Goal: Book appointment/travel/reservation

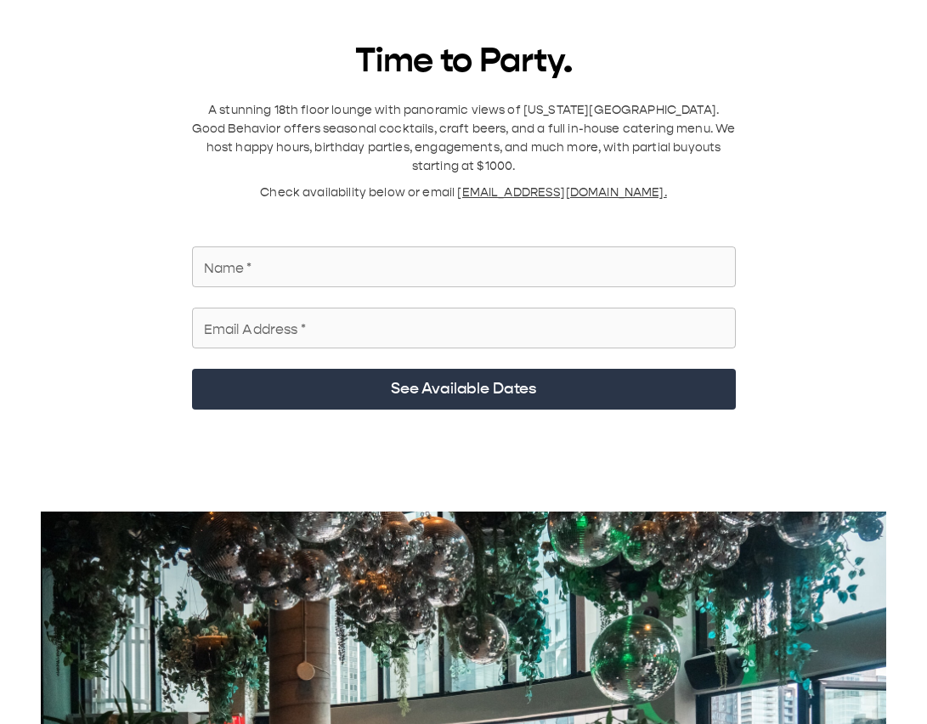
click at [392, 127] on input "Name   *" at bounding box center [464, 267] width 544 height 48
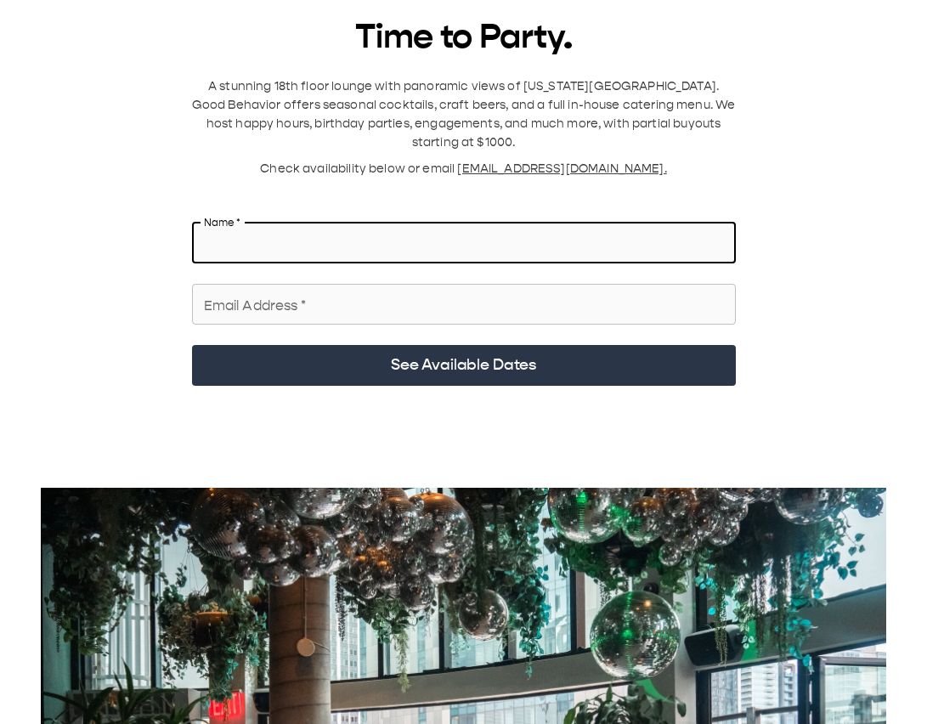
scroll to position [25, 0]
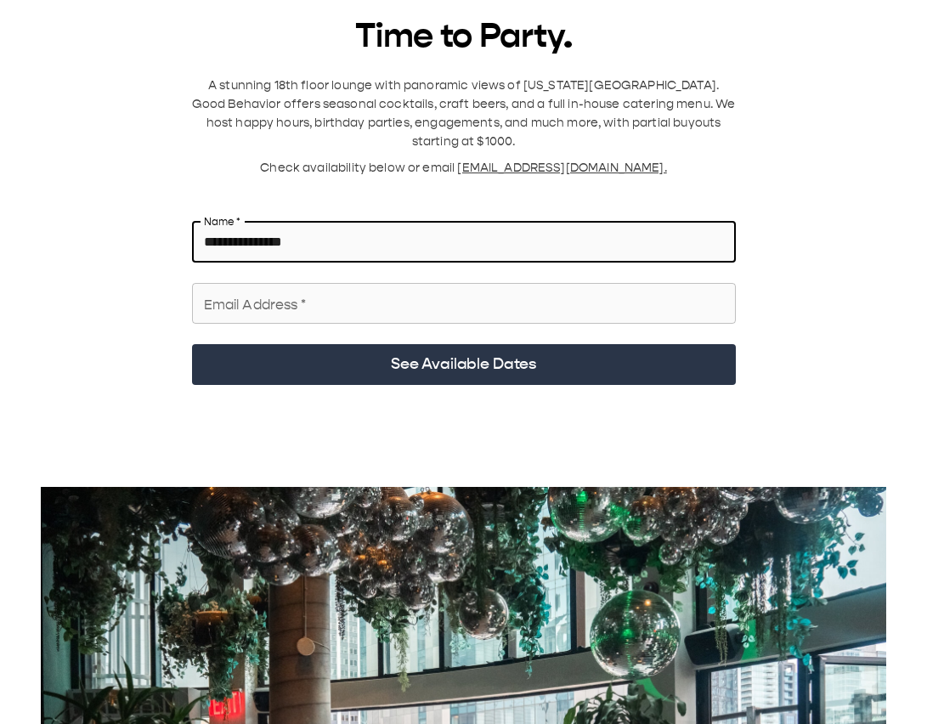
click at [297, 127] on input "Email Address   *" at bounding box center [464, 304] width 544 height 48
drag, startPoint x: 341, startPoint y: 220, endPoint x: 238, endPoint y: 225, distance: 102.9
click at [238, 127] on input "**********" at bounding box center [464, 242] width 544 height 48
type input "**********"
click at [232, 127] on input "Email Address   *" at bounding box center [464, 304] width 544 height 48
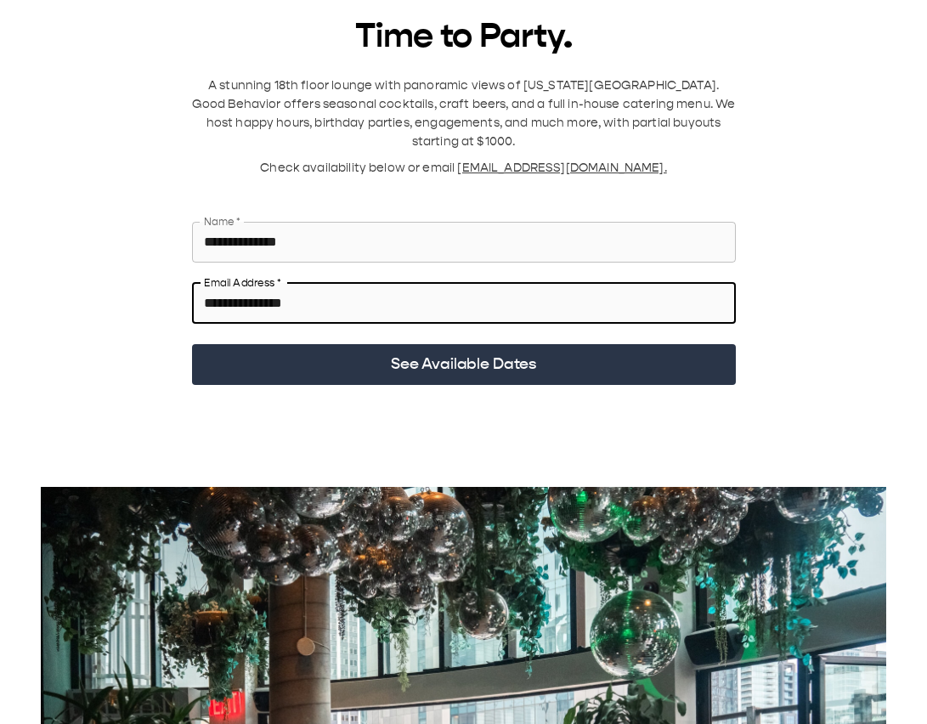
type input "**********"
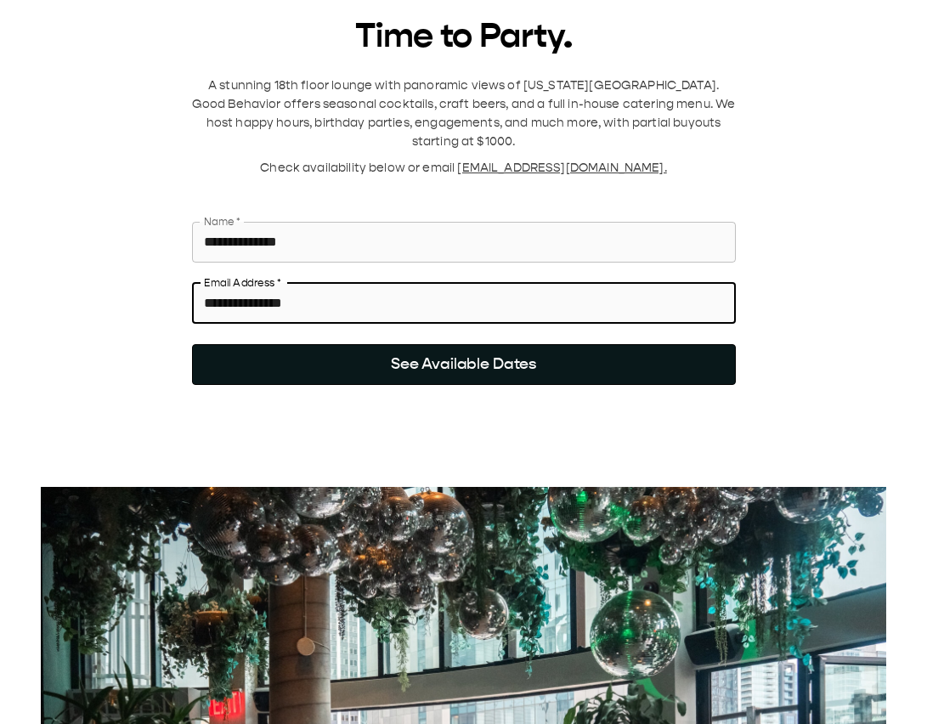
click at [287, 127] on button "See Available Dates" at bounding box center [464, 364] width 544 height 41
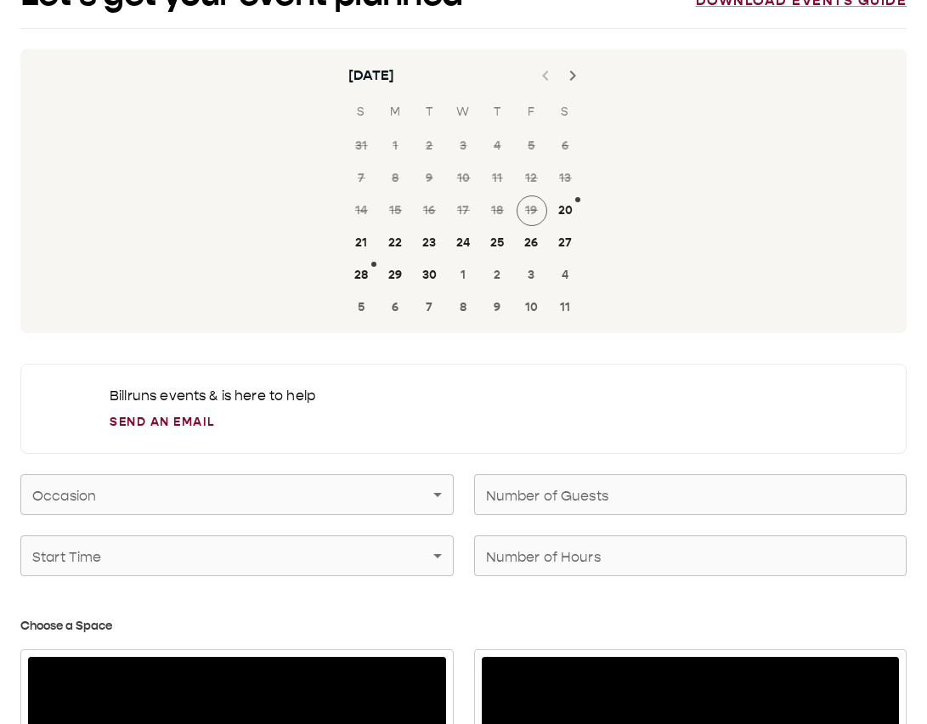
scroll to position [48, 0]
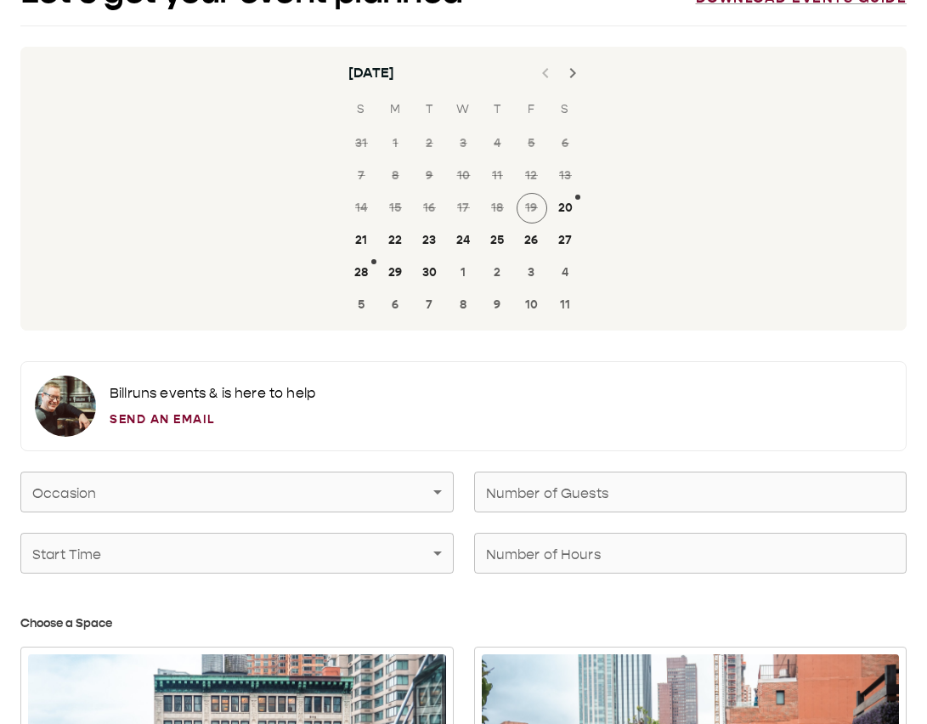
click at [570, 76] on icon "Next month" at bounding box center [572, 73] width 6 height 10
click at [460, 127] on button "8" at bounding box center [464, 176] width 31 height 31
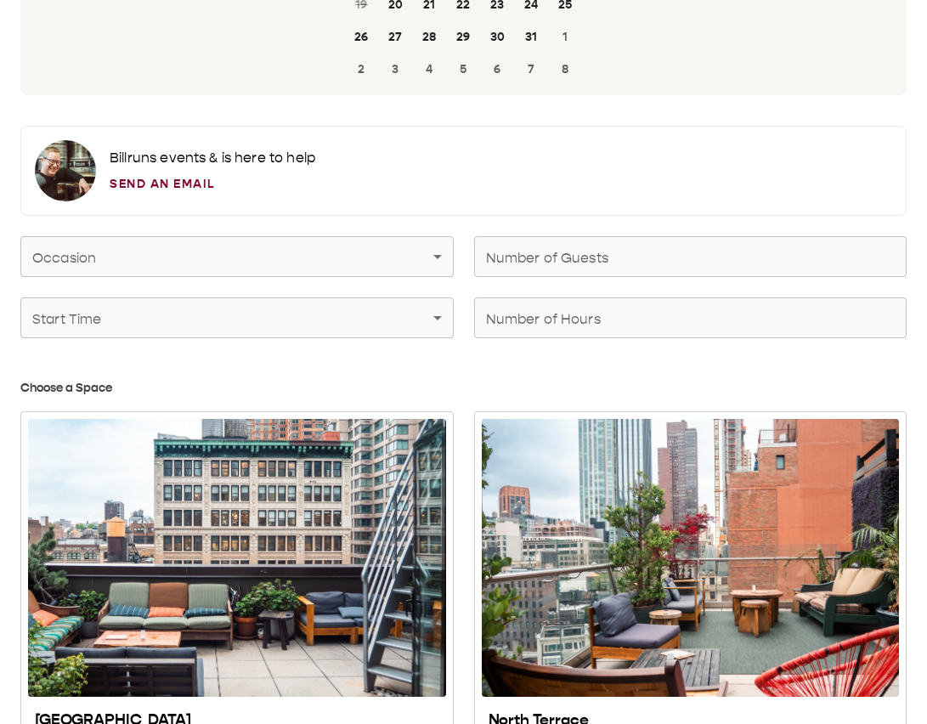
scroll to position [376, 0]
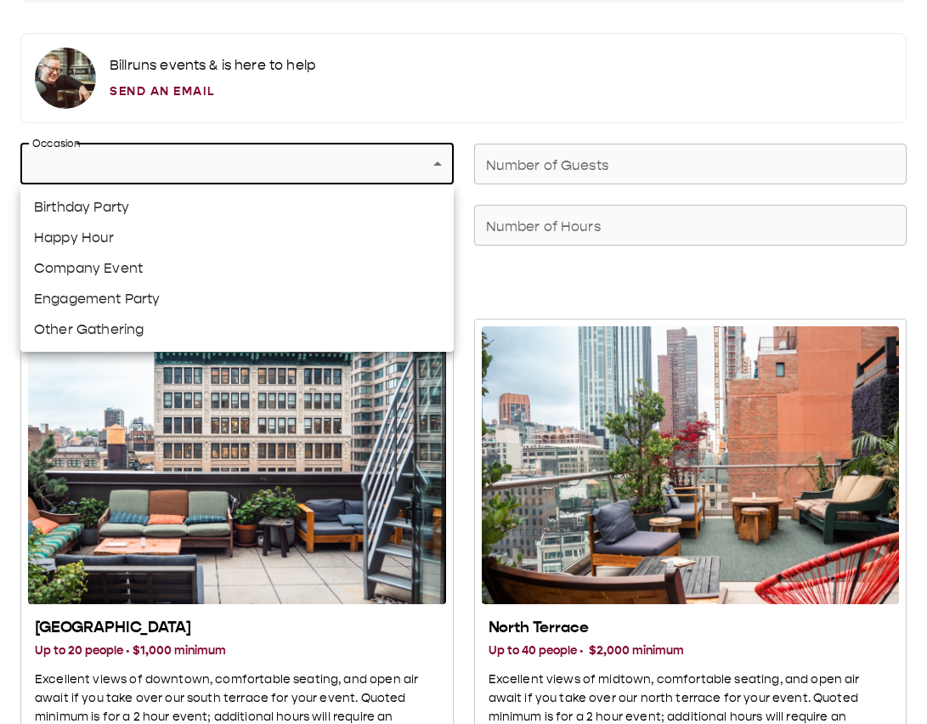
click at [344, 127] on li "Company Event" at bounding box center [236, 268] width 433 height 31
type input "**********"
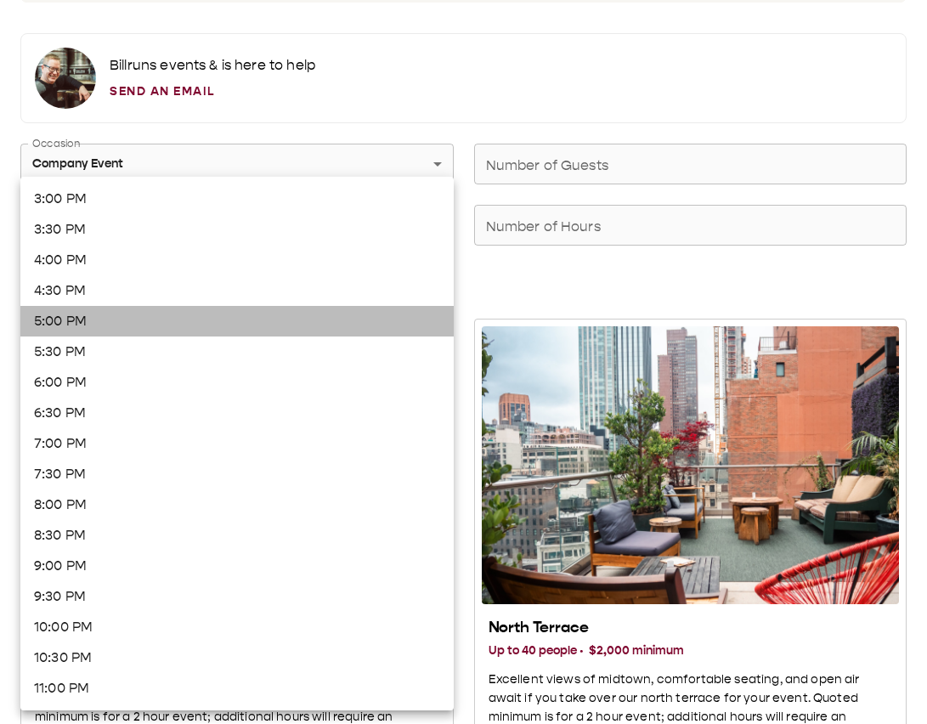
click at [303, 127] on li "5:00 PM" at bounding box center [236, 321] width 433 height 31
type input "*******"
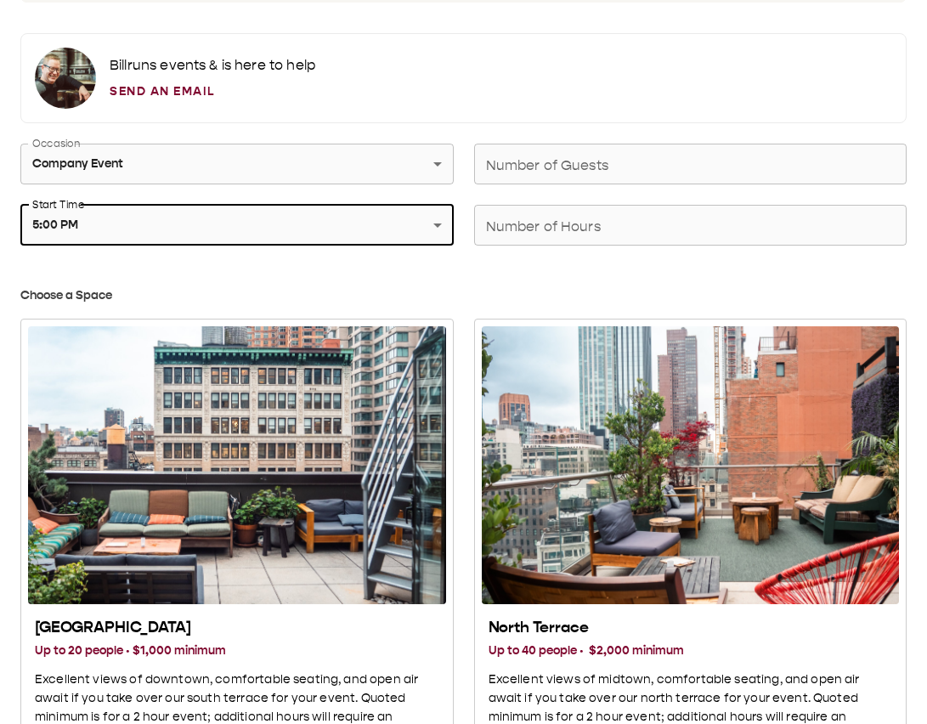
click at [602, 127] on input "Number of Hours" at bounding box center [690, 225] width 433 height 48
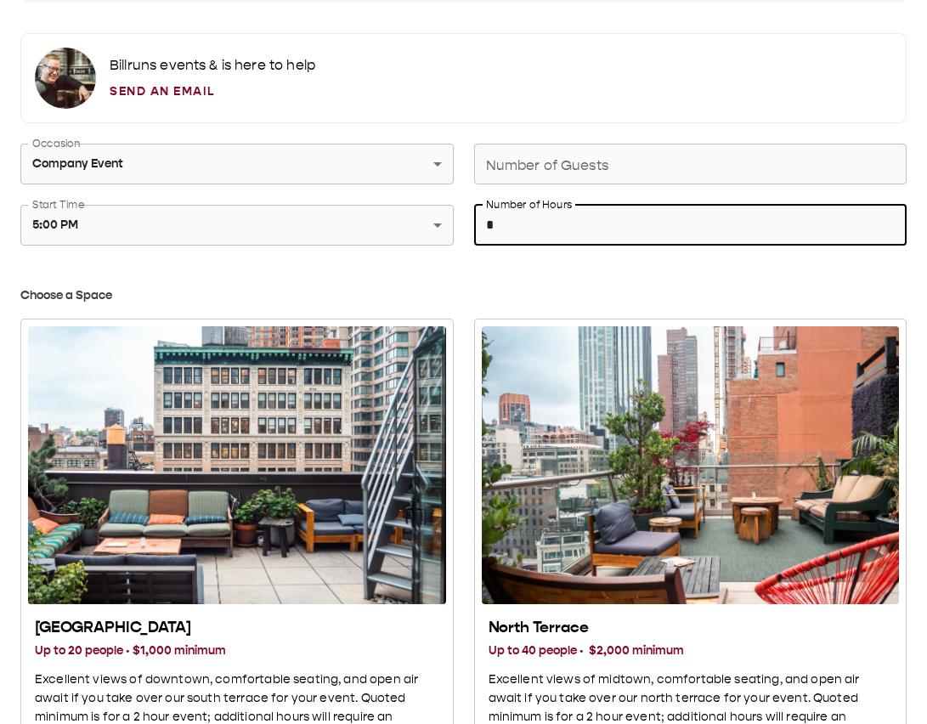
type input "*"
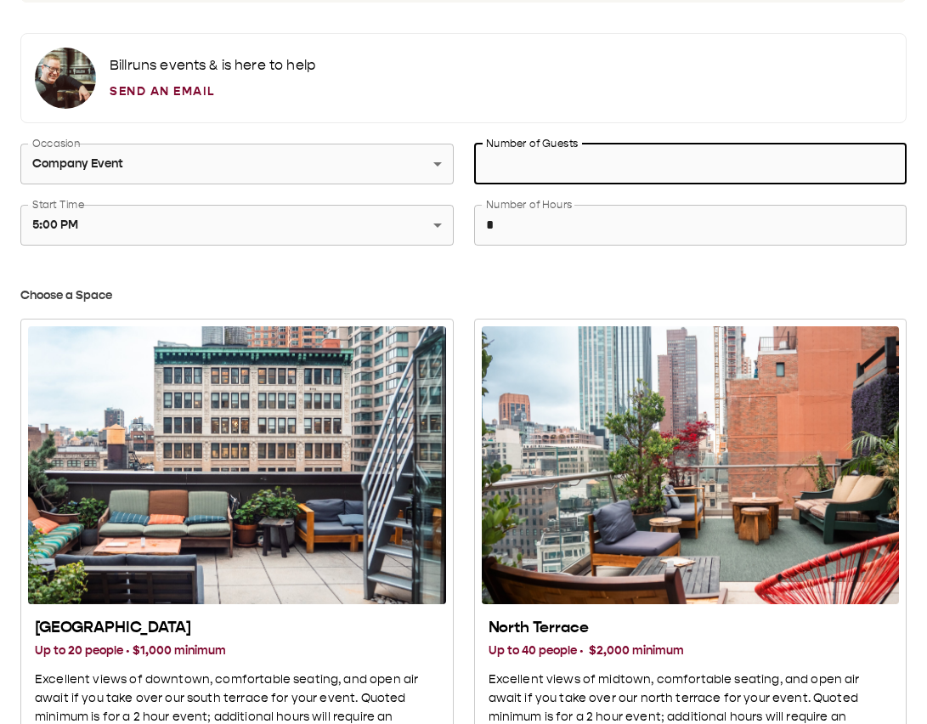
click at [623, 127] on input "Number of Guests" at bounding box center [690, 164] width 433 height 48
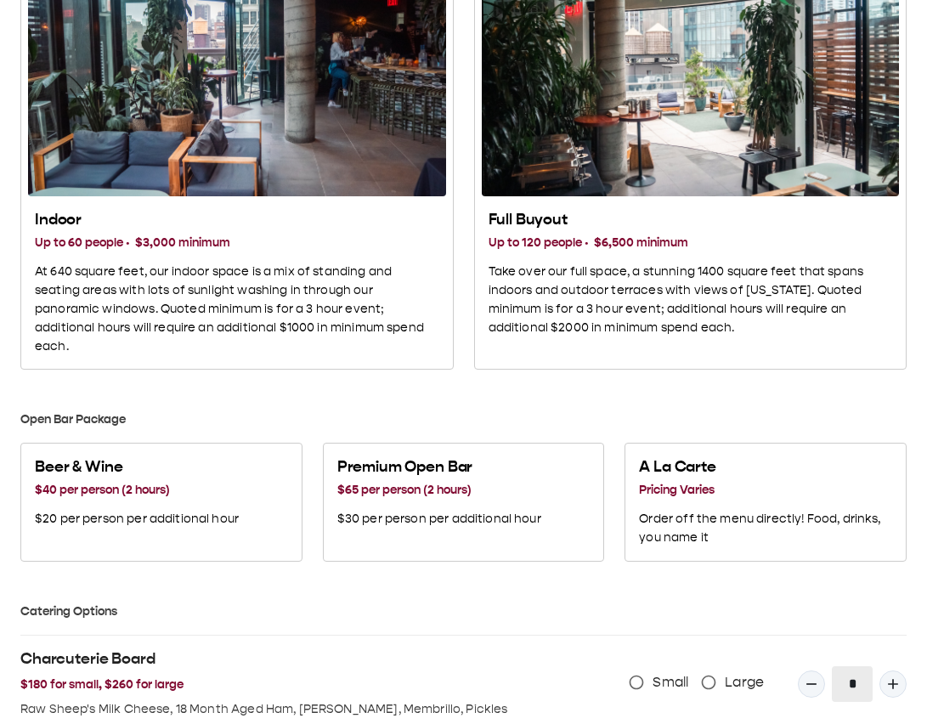
scroll to position [1338, 0]
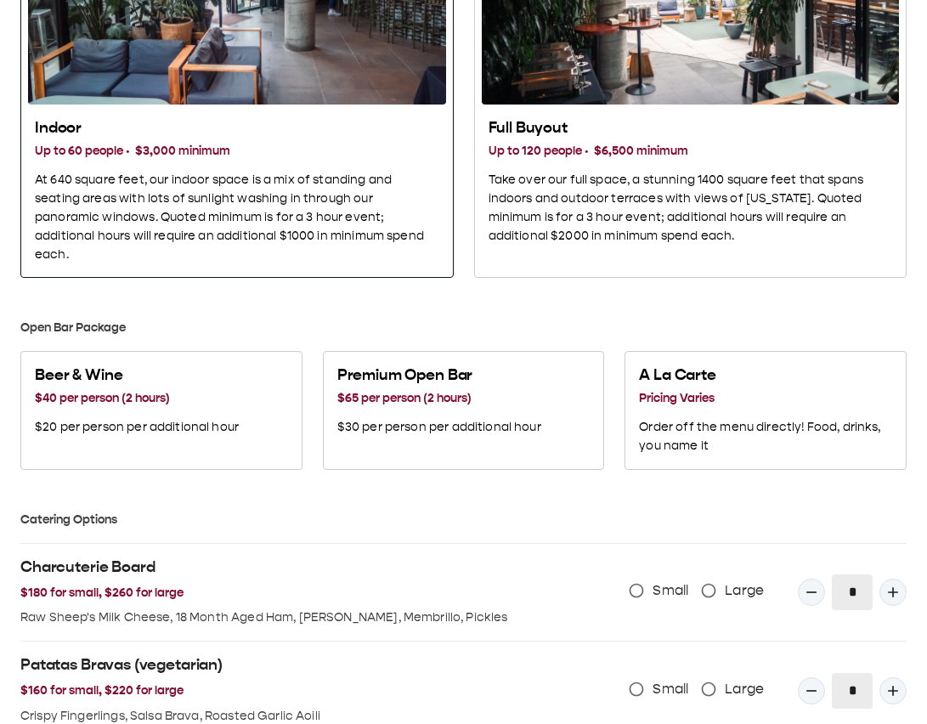
click at [262, 116] on div "Indoor Up to 60 people · $3,000 minimum At 640 square feet, our indoor space is…" at bounding box center [237, 191] width 418 height 160
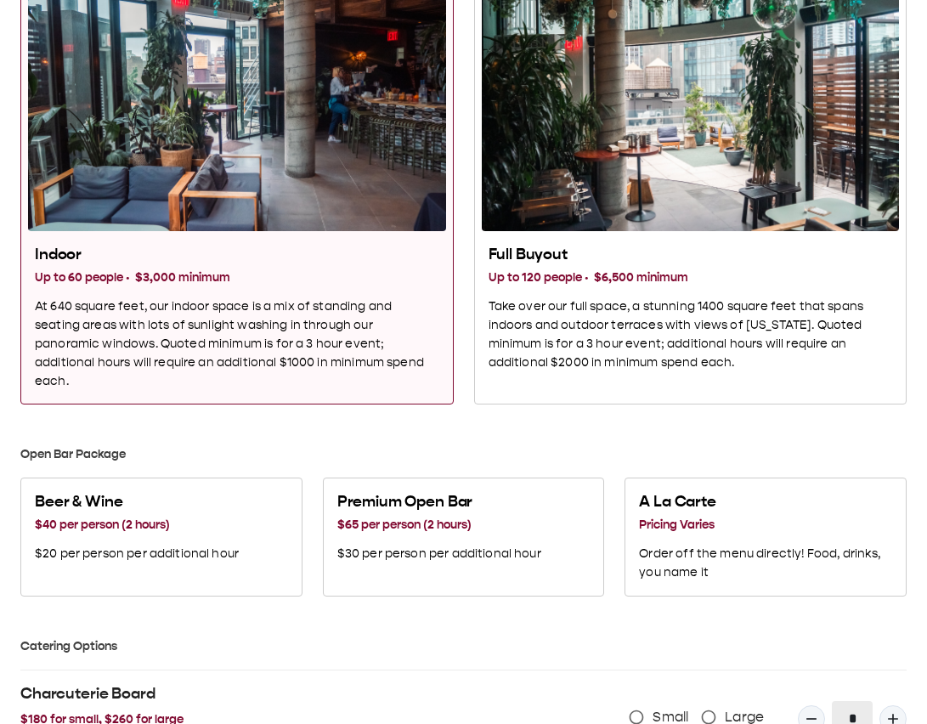
scroll to position [1212, 0]
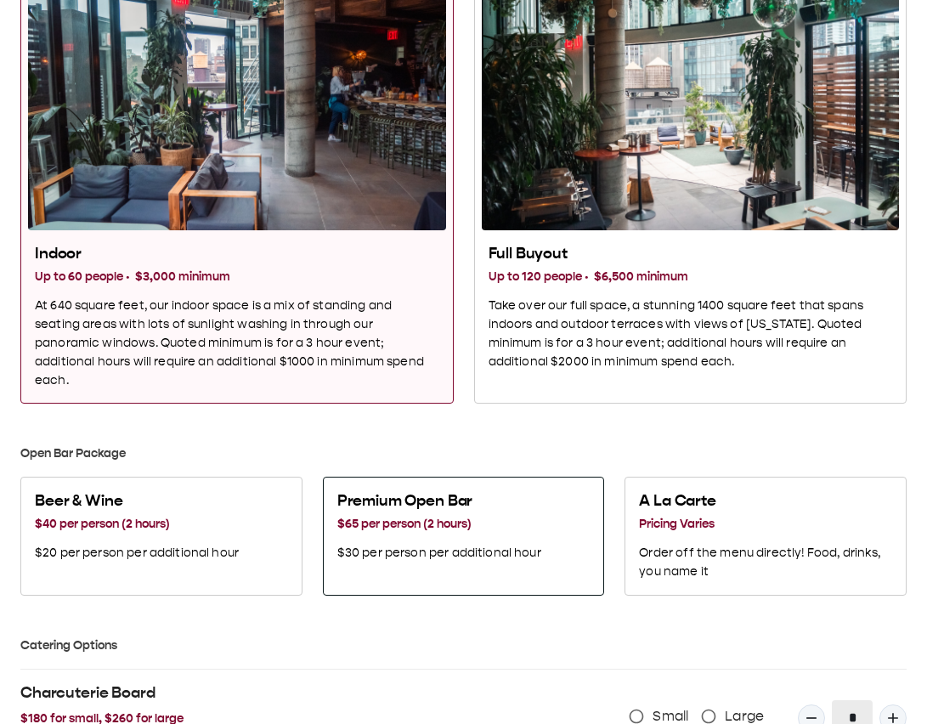
click at [392, 127] on div "Premium Open Bar $65 per person (2 hours) $30 per person per additional hour" at bounding box center [439, 526] width 204 height 71
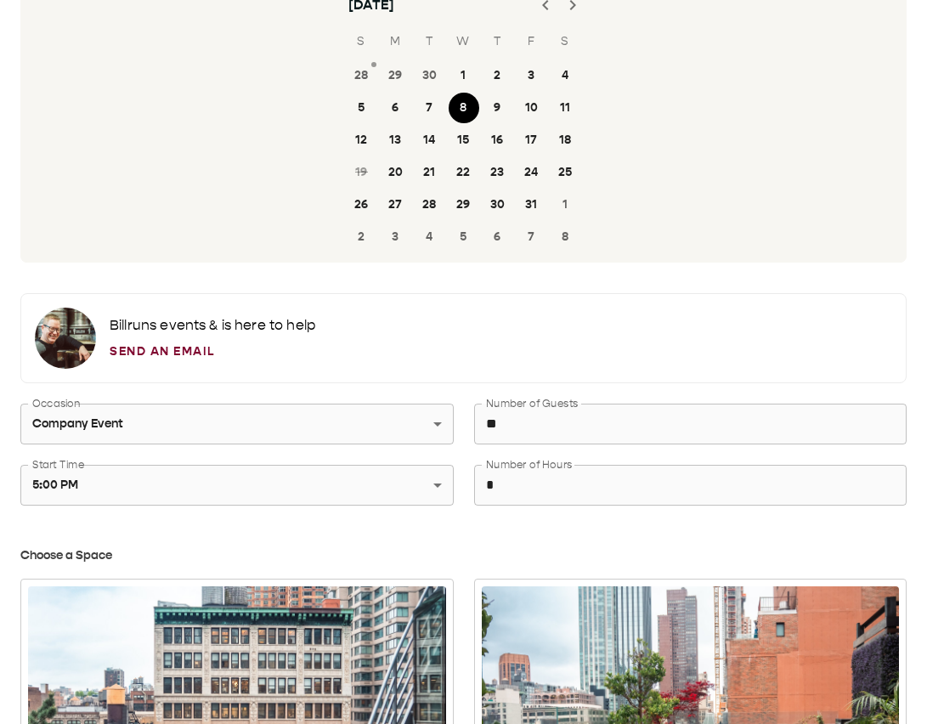
scroll to position [0, 0]
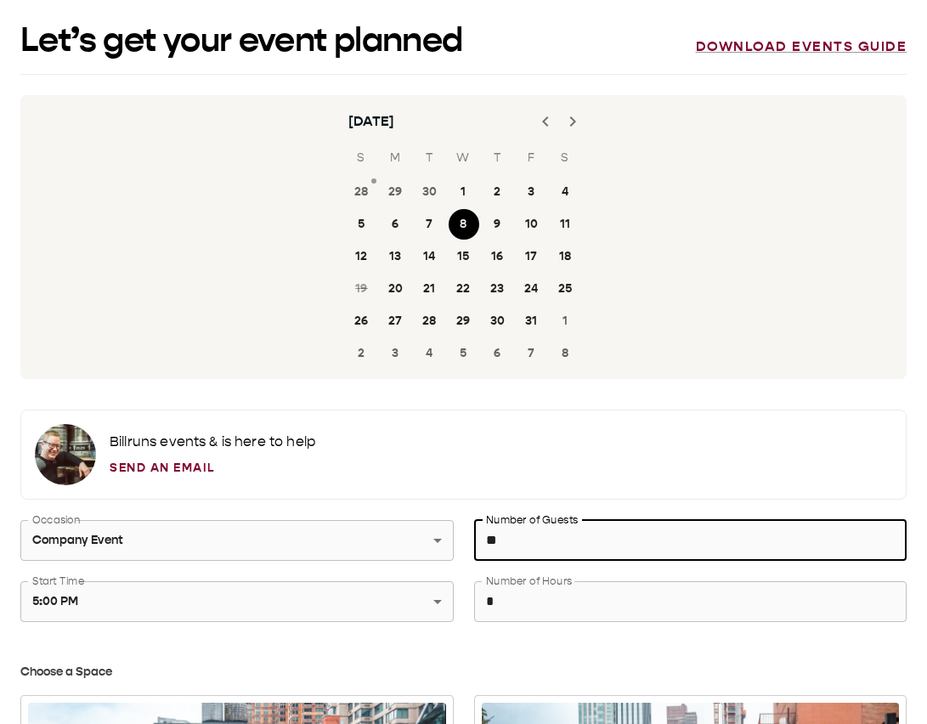
drag, startPoint x: 538, startPoint y: 546, endPoint x: 488, endPoint y: 546, distance: 50.1
click at [488, 127] on input "**" at bounding box center [690, 541] width 433 height 48
type input "*"
type input "**"
click at [536, 127] on div "Bill runs events & is here to help Send an Email" at bounding box center [463, 454] width 857 height 61
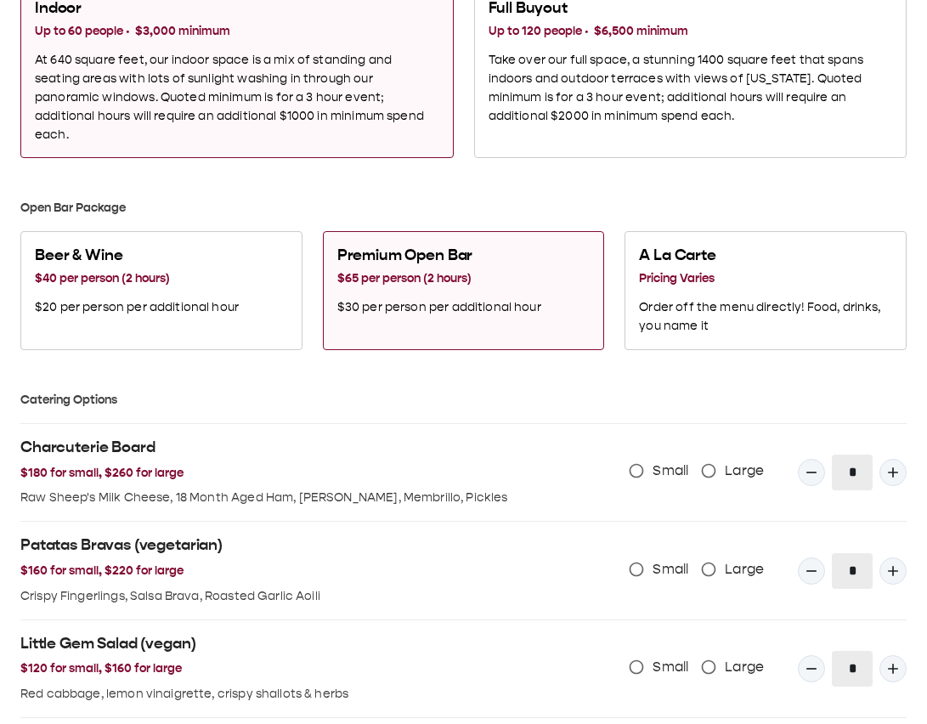
scroll to position [1459, 0]
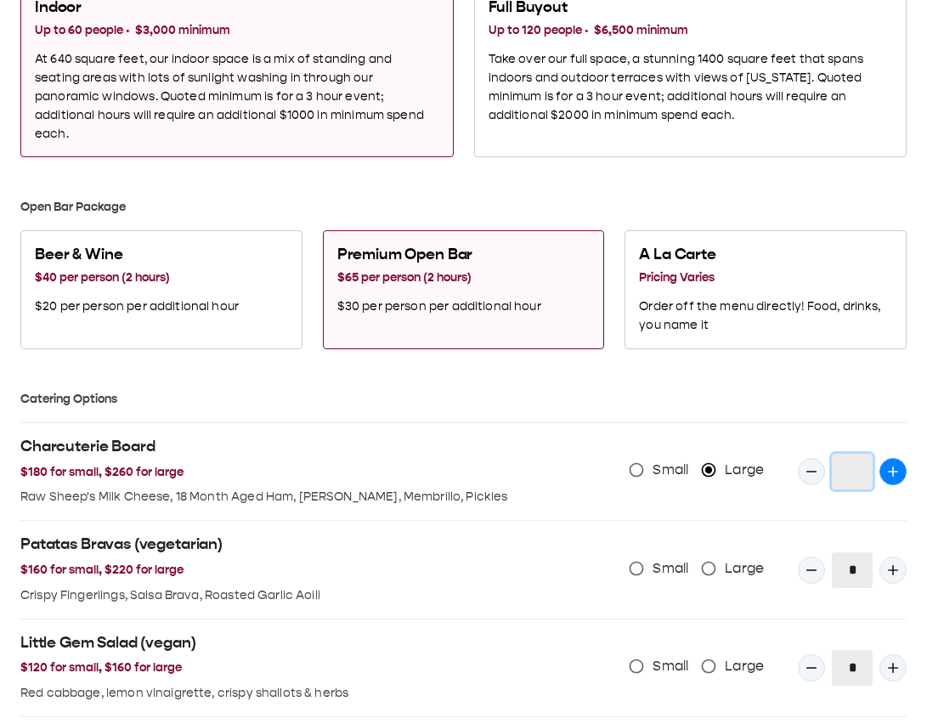
click at [888, 127] on icon "Quantity Input" at bounding box center [892, 471] width 17 height 17
type input "*"
click at [890, 127] on li "Charcuterie Board $180 for small, $260 for large Raw Sheep's Milk Cheese, 18 Mo…" at bounding box center [463, 472] width 886 height 98
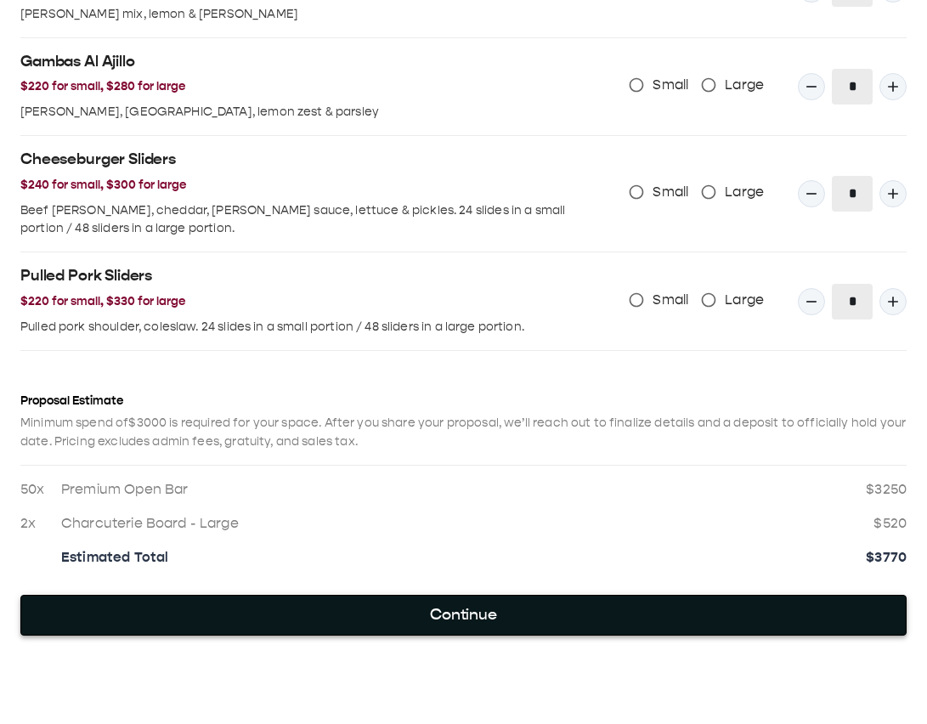
click at [650, 127] on button "Continue" at bounding box center [463, 615] width 886 height 41
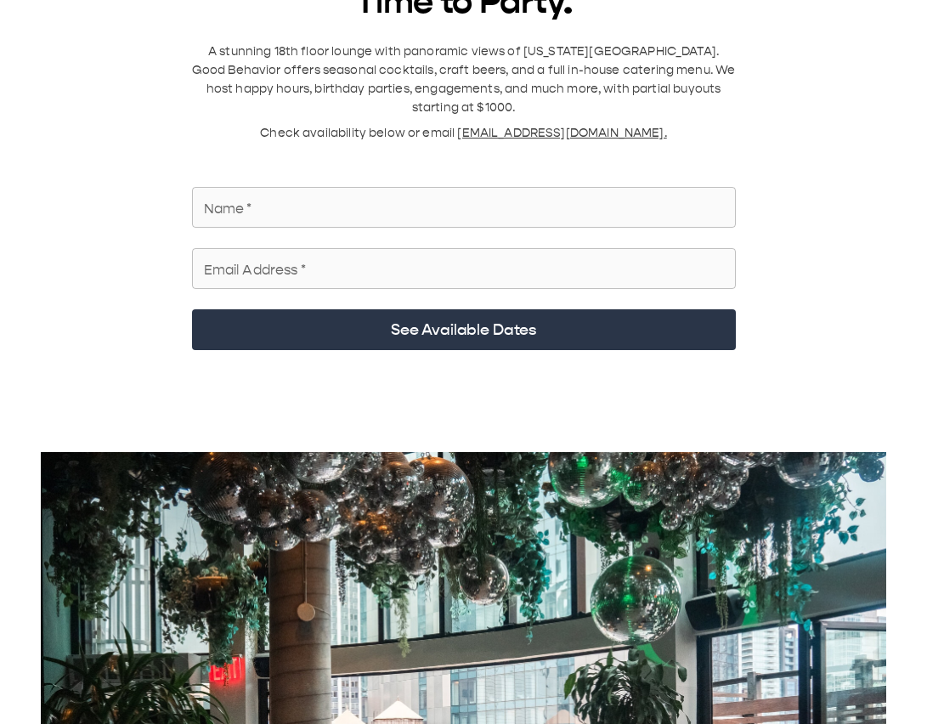
scroll to position [480, 0]
